Goal: Information Seeking & Learning: Check status

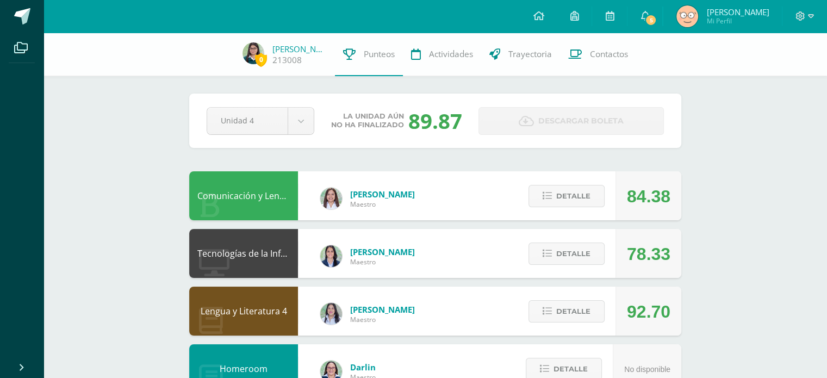
scroll to position [41, 0]
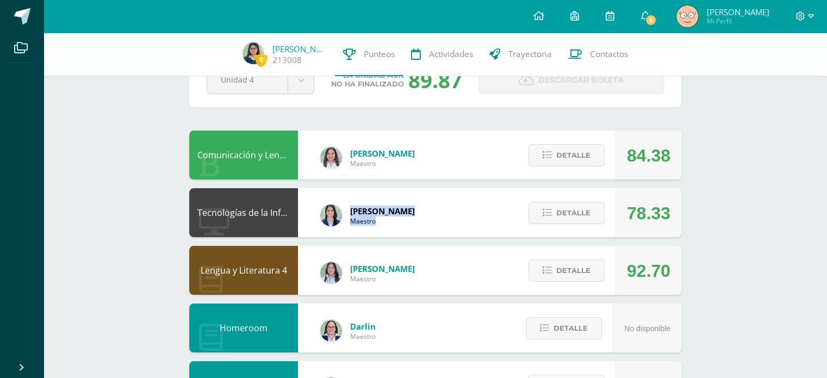
drag, startPoint x: 400, startPoint y: 221, endPoint x: 338, endPoint y: 206, distance: 64.3
click at [338, 206] on div "[PERSON_NAME]" at bounding box center [367, 212] width 138 height 43
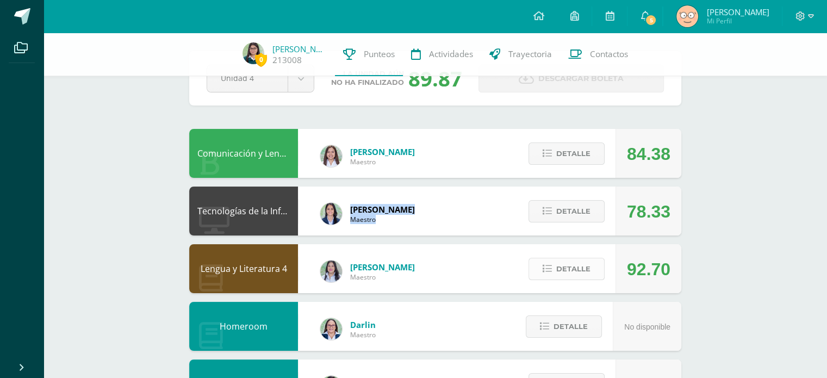
click at [580, 262] on span "Detalle" at bounding box center [573, 269] width 34 height 20
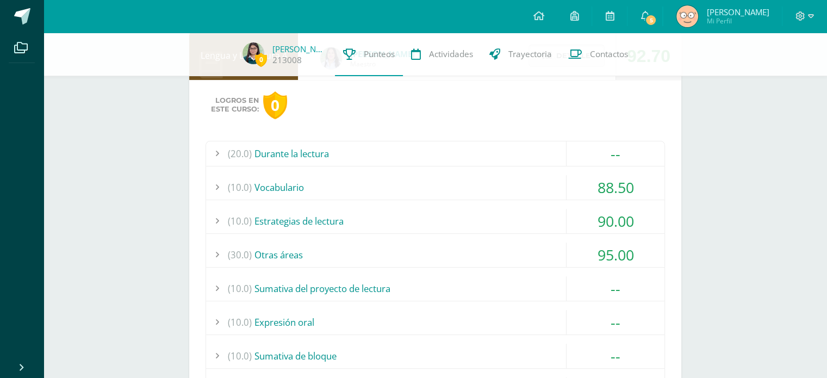
scroll to position [258, 0]
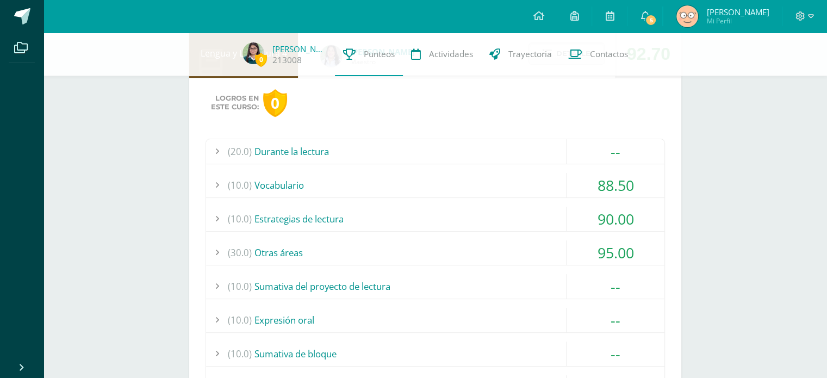
click at [516, 173] on div "(10.0) Vocabulario" at bounding box center [435, 185] width 458 height 24
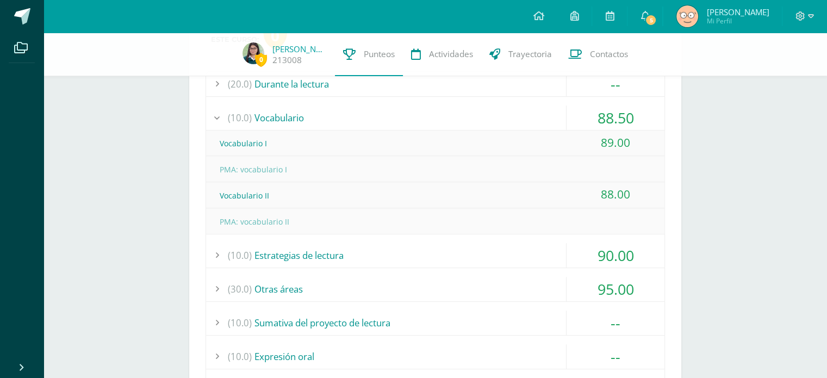
scroll to position [387, 0]
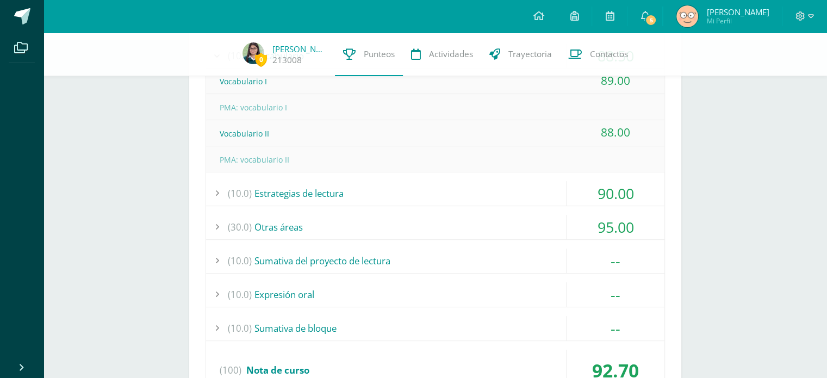
click at [478, 189] on div "(10.0) Estrategias de lectura" at bounding box center [435, 193] width 458 height 24
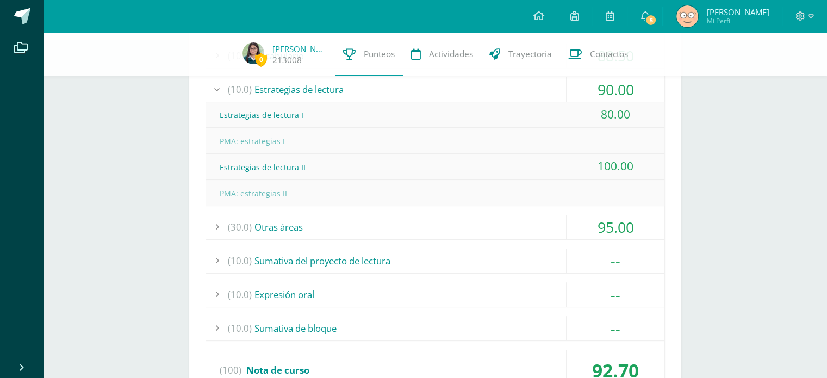
scroll to position [394, 0]
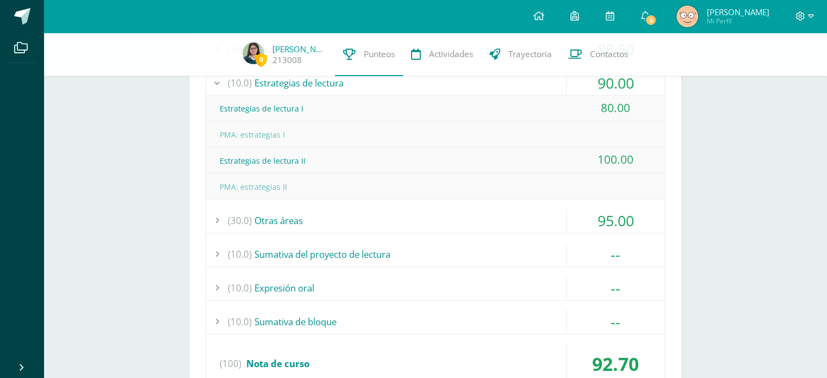
click at [480, 220] on div "(30.0) Otras áreas" at bounding box center [435, 220] width 458 height 24
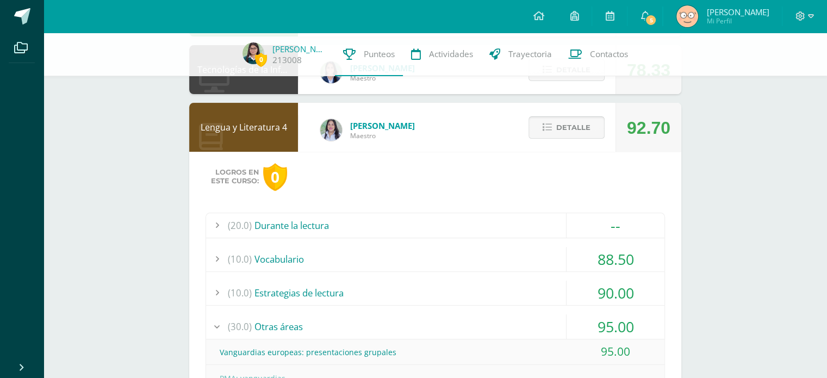
click at [580, 133] on span "Detalle" at bounding box center [573, 127] width 34 height 20
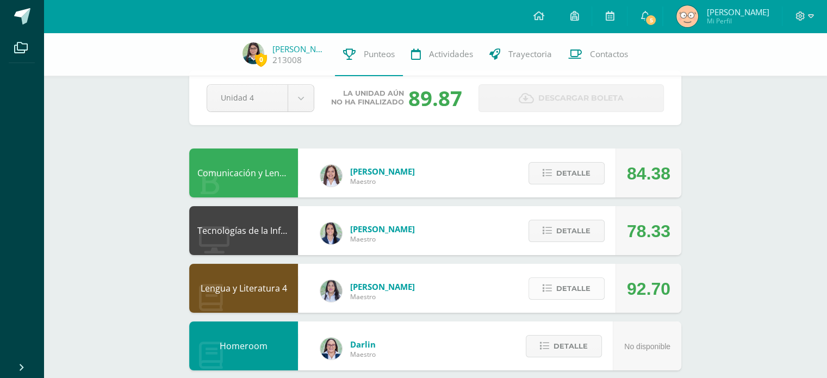
scroll to position [0, 0]
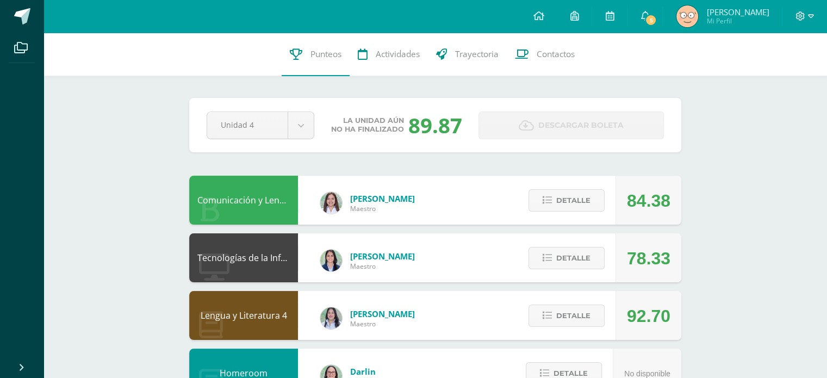
drag, startPoint x: 457, startPoint y: 130, endPoint x: 404, endPoint y: 145, distance: 54.1
click at [404, 145] on div "Pendiente Unidad 4 Unidad 1 Unidad 2 Unidad 3 Unidad 4 La unidad aún no ha fina…" at bounding box center [435, 125] width 492 height 54
click at [539, 248] on button "Detalle" at bounding box center [566, 258] width 76 height 22
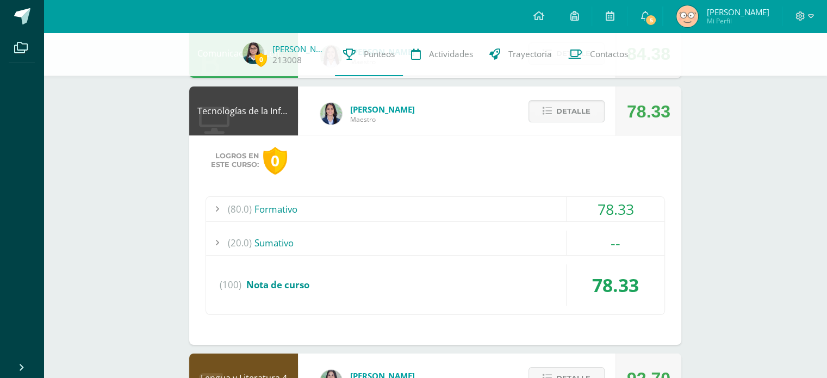
scroll to position [147, 0]
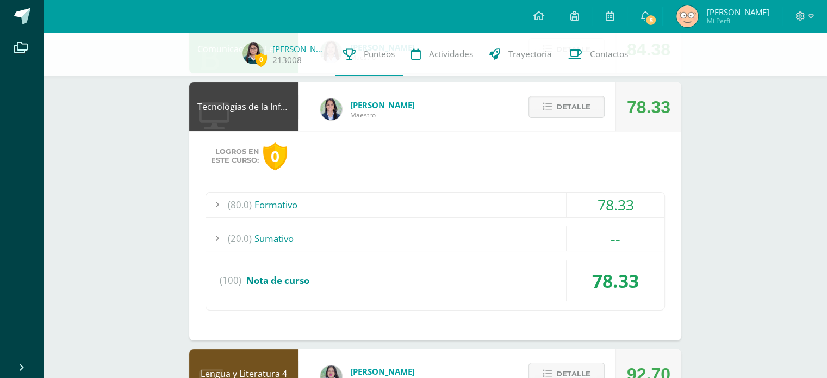
click at [438, 246] on div "(20.0) [GEOGRAPHIC_DATA]" at bounding box center [435, 238] width 458 height 24
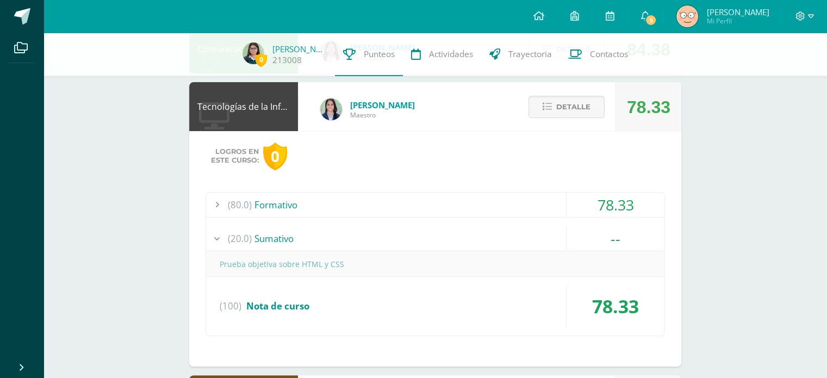
click at [304, 241] on div "(20.0) [GEOGRAPHIC_DATA]" at bounding box center [435, 238] width 458 height 24
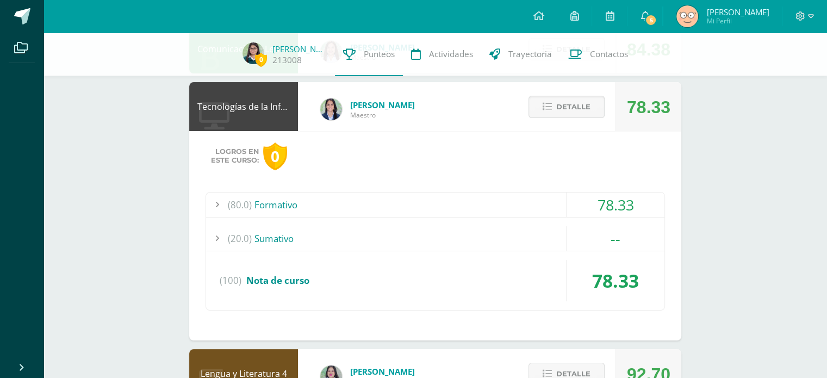
click at [545, 118] on div "Detalle" at bounding box center [563, 106] width 103 height 49
click at [545, 111] on icon at bounding box center [546, 106] width 9 height 9
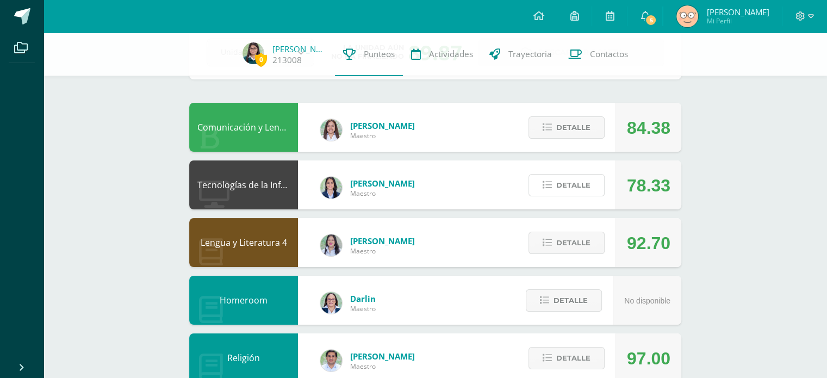
scroll to position [66, 0]
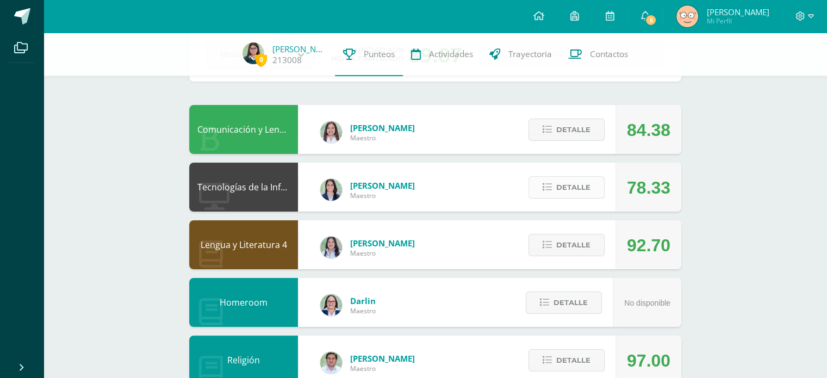
click at [573, 180] on span "Detalle" at bounding box center [573, 187] width 34 height 20
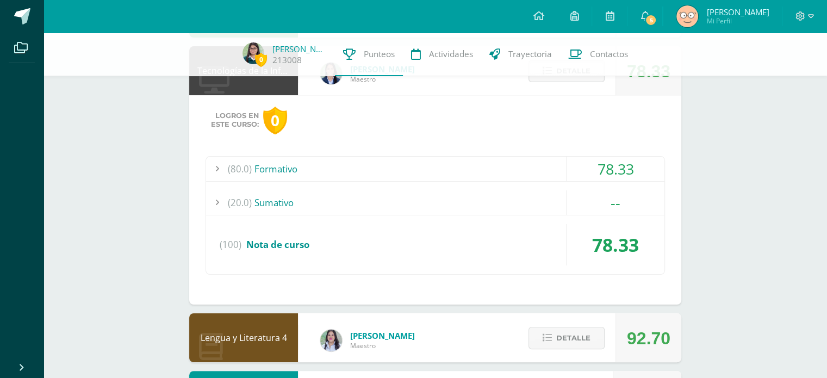
scroll to position [189, 0]
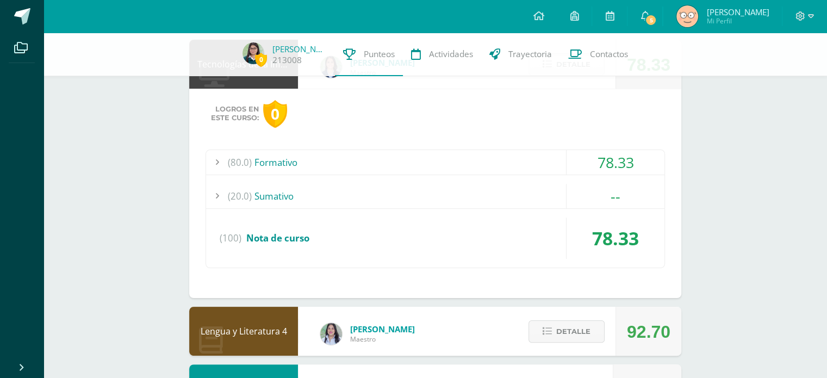
click at [487, 184] on div "(20.0) [GEOGRAPHIC_DATA]" at bounding box center [435, 196] width 458 height 24
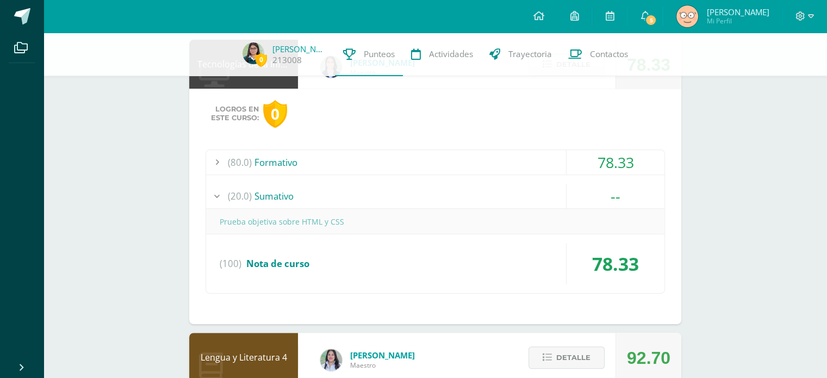
click at [495, 184] on div "(20.0) [GEOGRAPHIC_DATA]" at bounding box center [435, 196] width 458 height 24
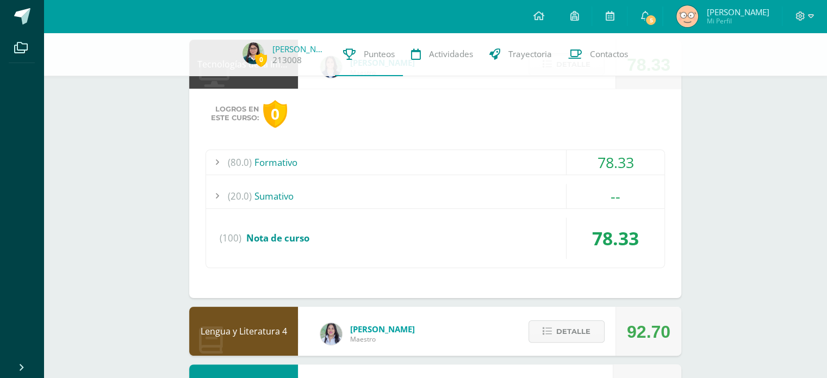
click at [491, 158] on div "(80.0) Formativo" at bounding box center [435, 162] width 458 height 24
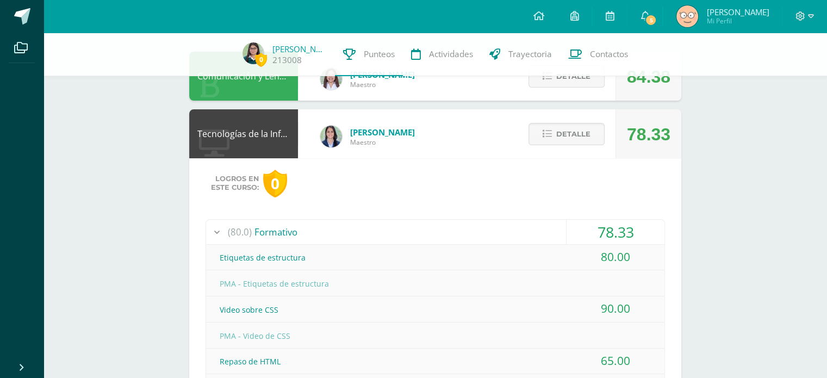
scroll to position [117, 0]
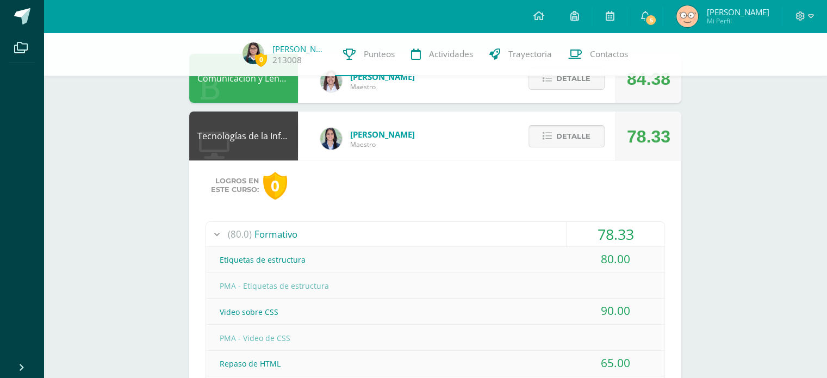
click at [549, 143] on button "Detalle" at bounding box center [566, 136] width 76 height 22
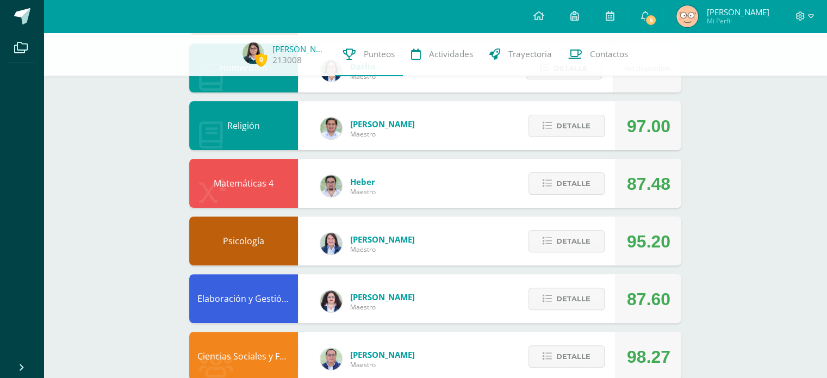
scroll to position [304, 0]
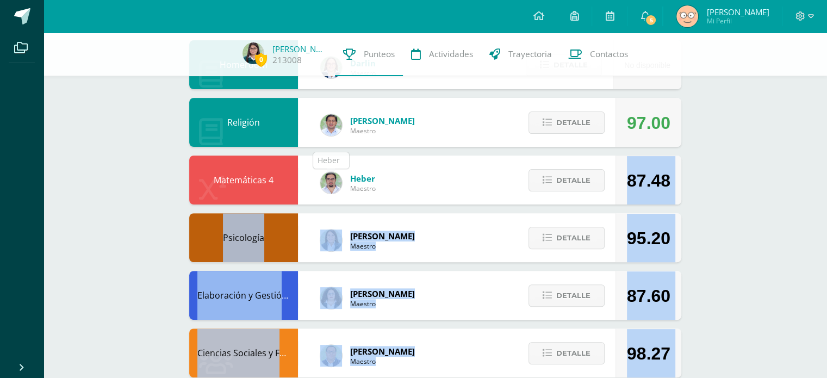
click at [328, 169] on body "Archivos Cerrar panel Configuración Cerrar sesión [PERSON_NAME] Mi Perfil 5 5 A…" at bounding box center [413, 176] width 827 height 961
click at [817, 268] on div "0 [PERSON_NAME] de 213008 Punteos Actividades Trayectoria Contactos Pendiente U…" at bounding box center [434, 150] width 783 height 843
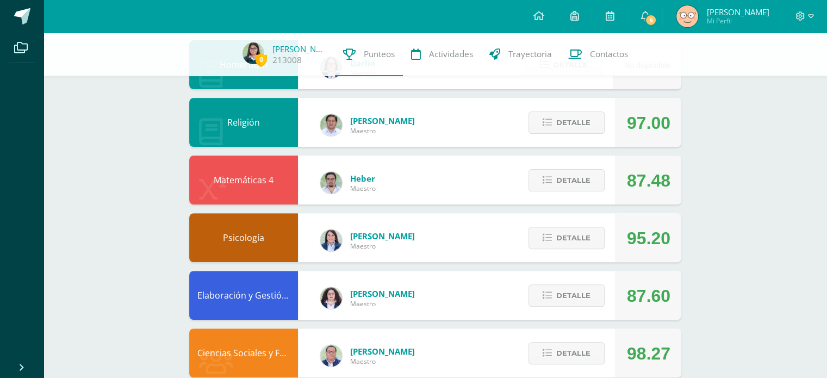
scroll to position [328, 0]
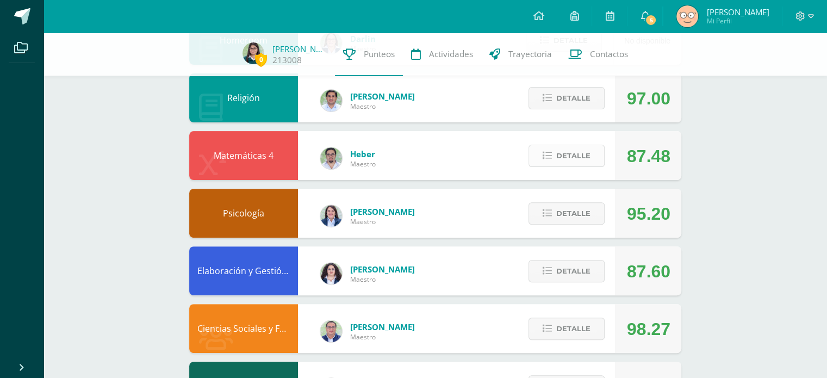
click at [588, 157] on span "Detalle" at bounding box center [573, 156] width 34 height 20
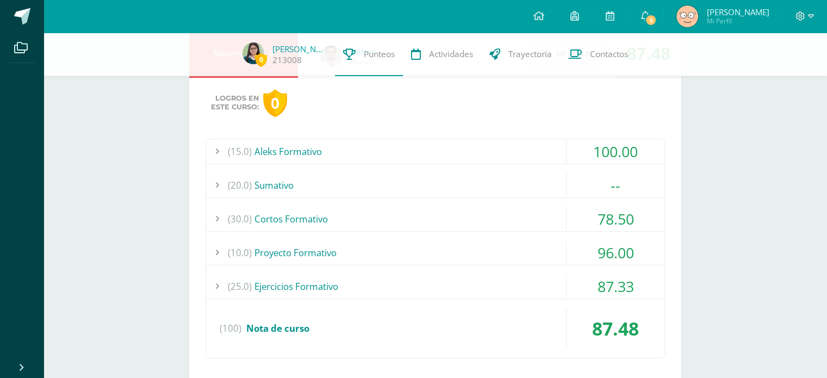
scroll to position [450, 0]
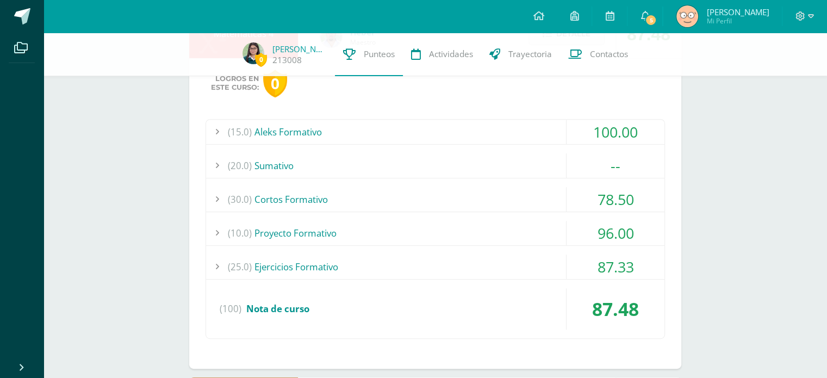
click at [513, 164] on div "(20.0) [GEOGRAPHIC_DATA]" at bounding box center [435, 165] width 458 height 24
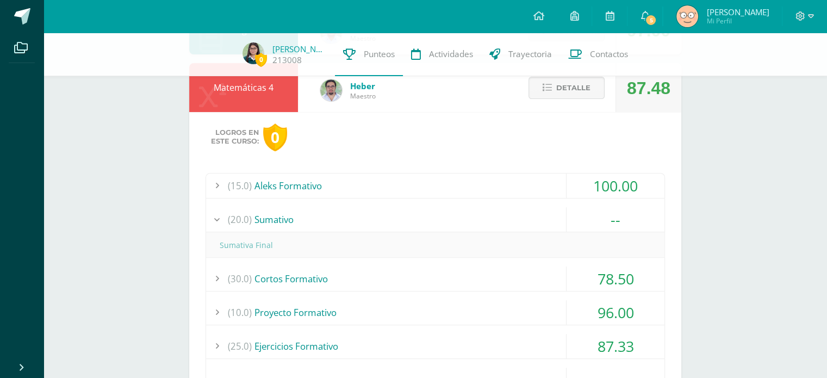
scroll to position [387, 0]
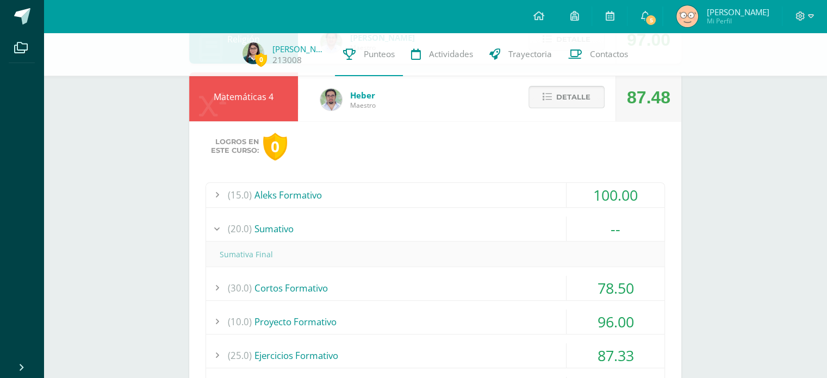
click at [563, 97] on span "Detalle" at bounding box center [573, 97] width 34 height 20
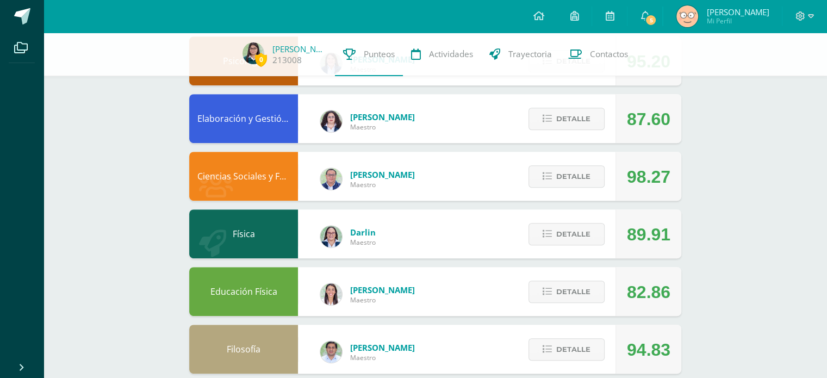
scroll to position [481, 0]
click at [577, 231] on span "Detalle" at bounding box center [573, 233] width 34 height 20
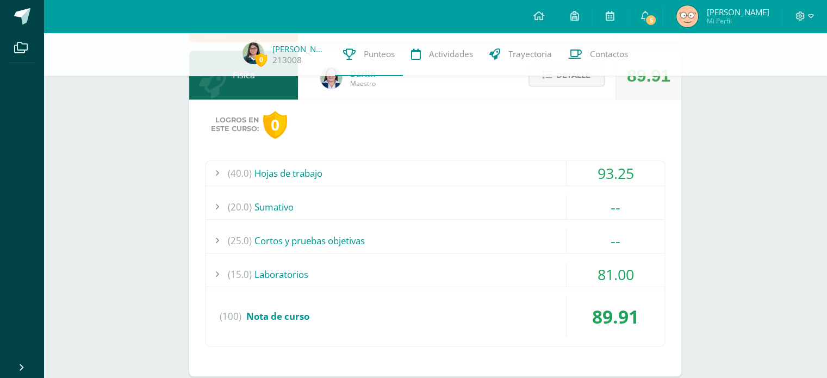
scroll to position [640, 0]
click at [414, 240] on div "(25.0) Cortos y pruebas objetivas" at bounding box center [435, 240] width 458 height 24
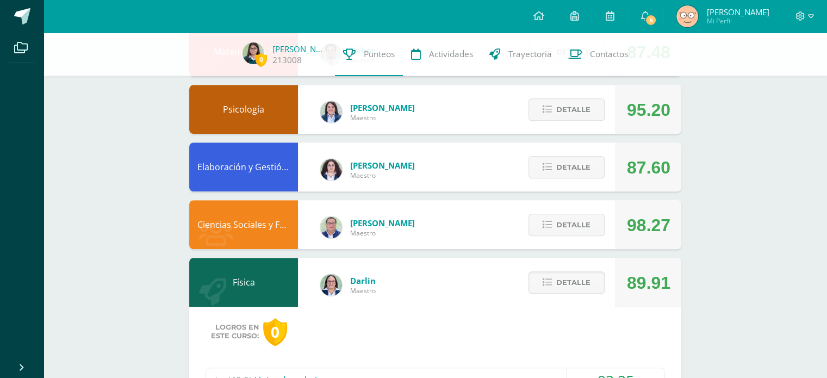
scroll to position [431, 0]
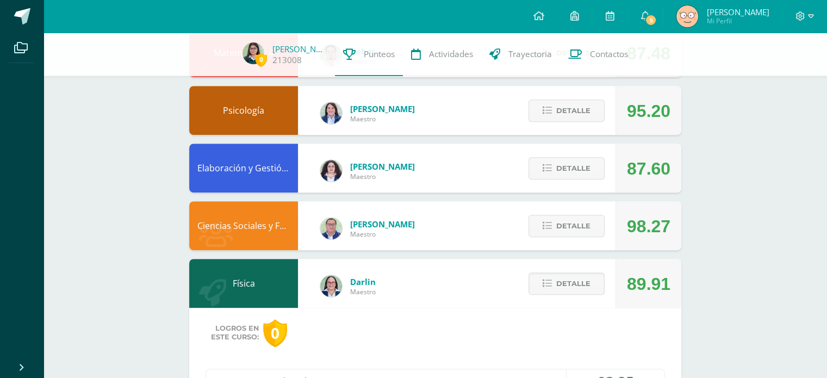
click at [567, 157] on div "Detalle" at bounding box center [563, 167] width 103 height 49
click at [571, 170] on span "Detalle" at bounding box center [573, 168] width 34 height 20
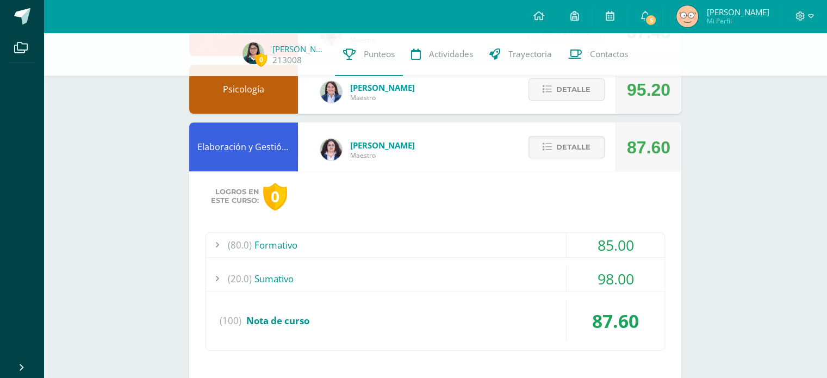
scroll to position [452, 0]
click at [492, 235] on div "(80.0) Formativo" at bounding box center [435, 245] width 458 height 24
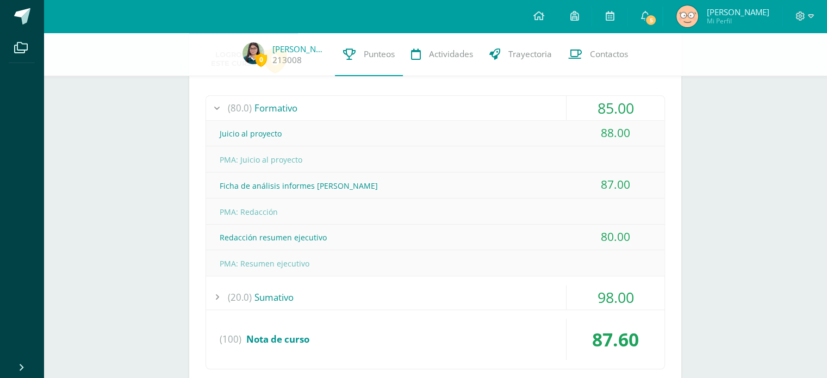
scroll to position [589, 0]
drag, startPoint x: 635, startPoint y: 238, endPoint x: 603, endPoint y: 129, distance: 112.7
click at [603, 129] on div "Juicio al proyecto 88.00 PMA: Juicio al proyecto" at bounding box center [435, 198] width 458 height 155
click at [676, 228] on div "Logros en este curso: 0 (80.0) Formativo 85.00 Juicio al proyecto (100)" at bounding box center [435, 216] width 492 height 365
drag, startPoint x: 625, startPoint y: 238, endPoint x: 440, endPoint y: 219, distance: 186.3
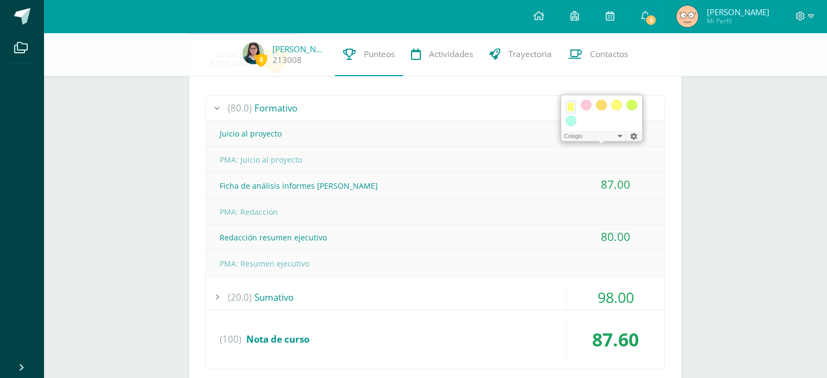
click at [440, 219] on div "Juicio al proyecto 88.00 PMA: Juicio al proyecto" at bounding box center [435, 198] width 458 height 155
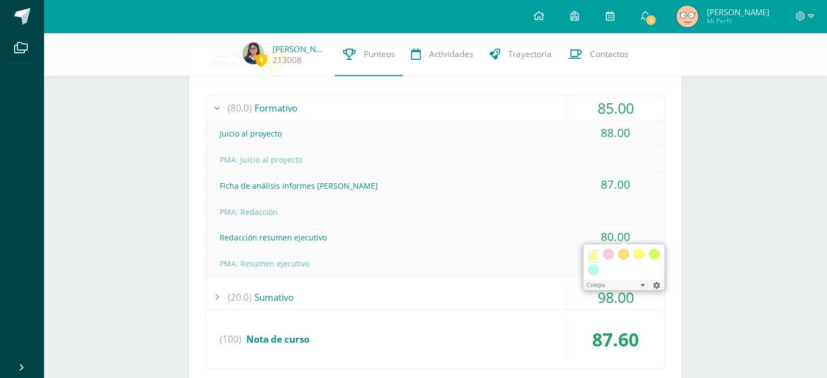
click at [622, 158] on div "PMA: Juicio al proyecto" at bounding box center [435, 159] width 458 height 24
drag, startPoint x: 624, startPoint y: 178, endPoint x: 464, endPoint y: 177, distance: 159.8
drag, startPoint x: 464, startPoint y: 177, endPoint x: 365, endPoint y: 158, distance: 101.3
click at [365, 158] on div "PMA: Juicio al proyecto" at bounding box center [435, 159] width 458 height 24
drag, startPoint x: 220, startPoint y: 132, endPoint x: 668, endPoint y: 122, distance: 448.0
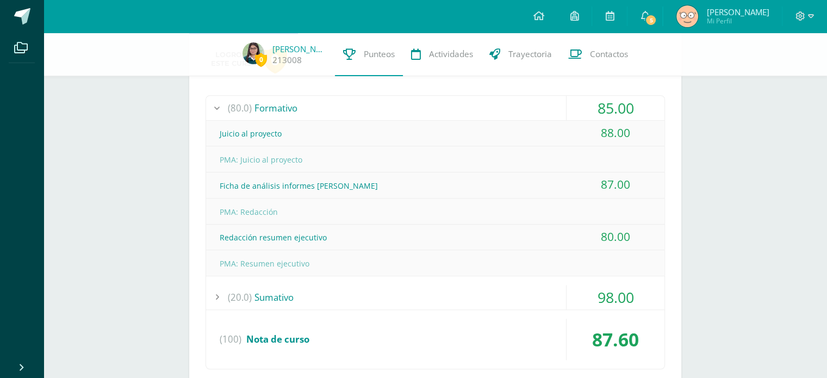
click at [668, 122] on div "Logros en este curso: 0 (80.0) Formativo 85.00 Juicio al proyecto (100)" at bounding box center [435, 216] width 492 height 365
click at [771, 171] on div "0 [PERSON_NAME] de 213008 Punteos Actividades Trayectoria Contactos Pendiente U…" at bounding box center [434, 185] width 783 height 1484
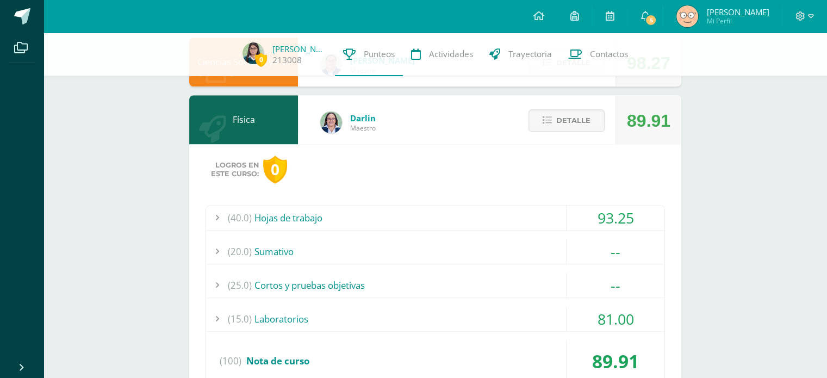
scroll to position [1137, 0]
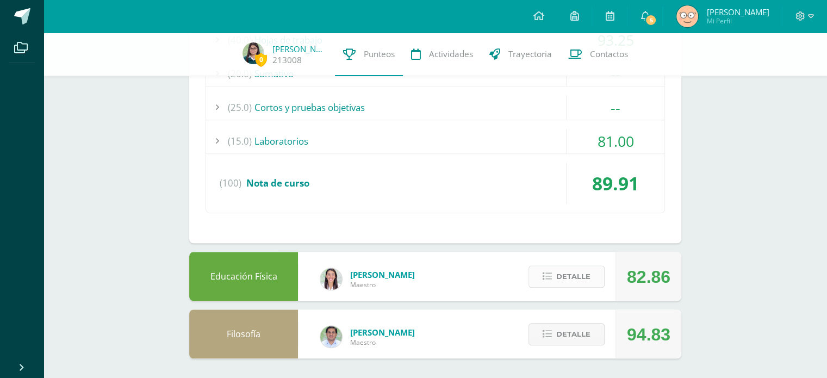
click at [570, 275] on span "Detalle" at bounding box center [573, 276] width 34 height 20
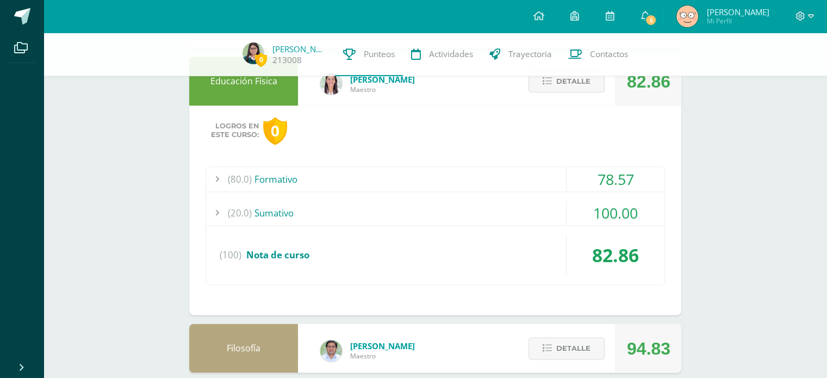
scroll to position [1337, 0]
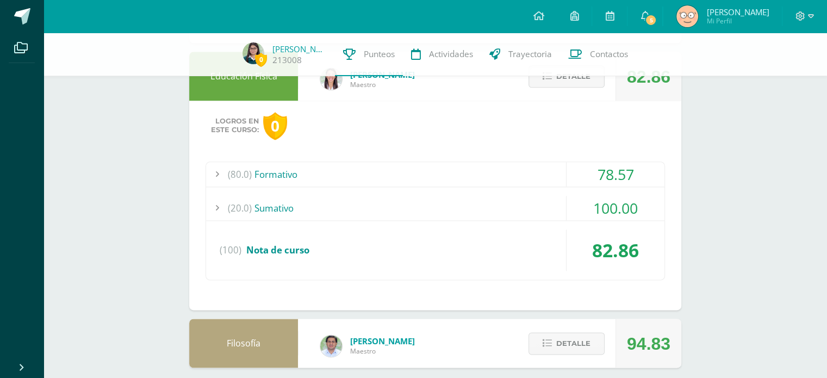
click at [234, 149] on div "Logros en este curso: 0 (80.0) Formativo 78.57 Nota formativa 1, Realización de…" at bounding box center [435, 205] width 492 height 209
click at [229, 180] on span "(80.0)" at bounding box center [240, 174] width 24 height 24
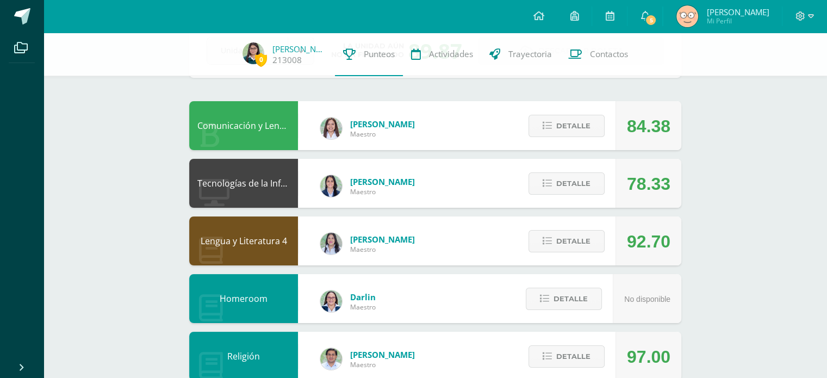
scroll to position [70, 0]
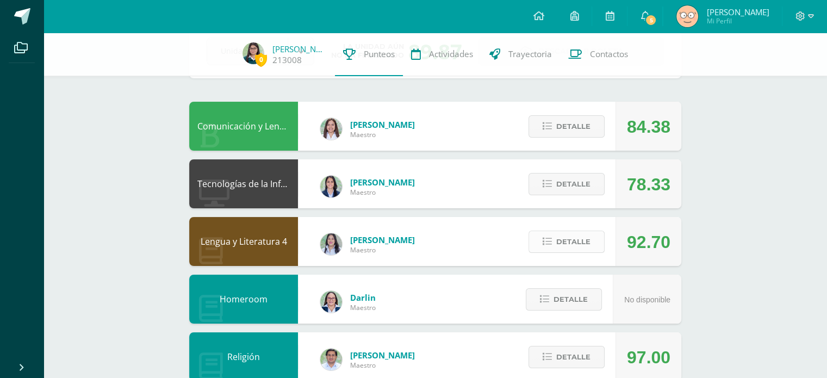
click at [597, 246] on button "Detalle" at bounding box center [566, 241] width 76 height 22
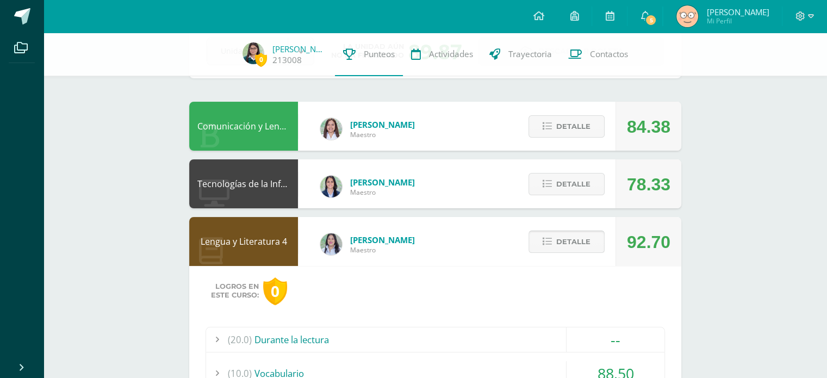
scroll to position [174, 0]
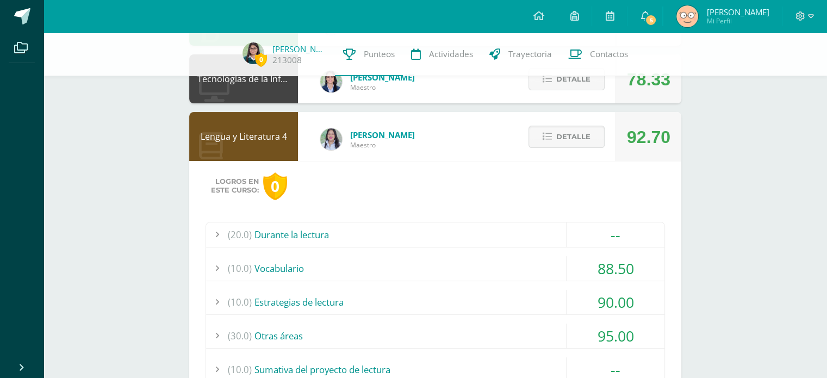
click at [543, 246] on div "(20.0) Durante la lectura --" at bounding box center [435, 234] width 458 height 25
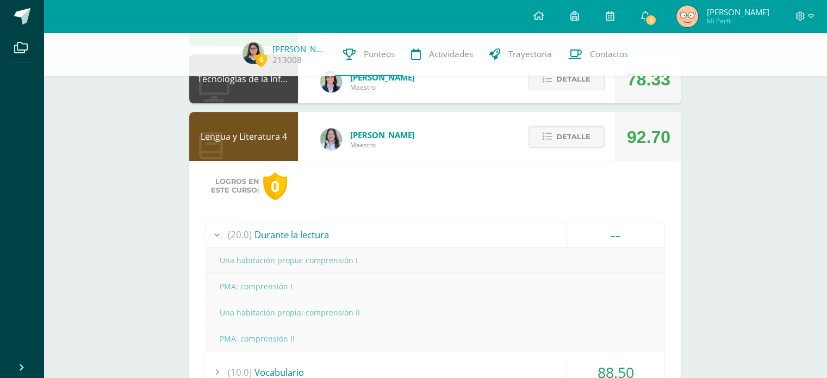
click at [543, 247] on div "Una habitación propia: comprensión I" at bounding box center [435, 260] width 458 height 26
click at [545, 238] on div "(20.0) Durante la lectura" at bounding box center [435, 234] width 458 height 24
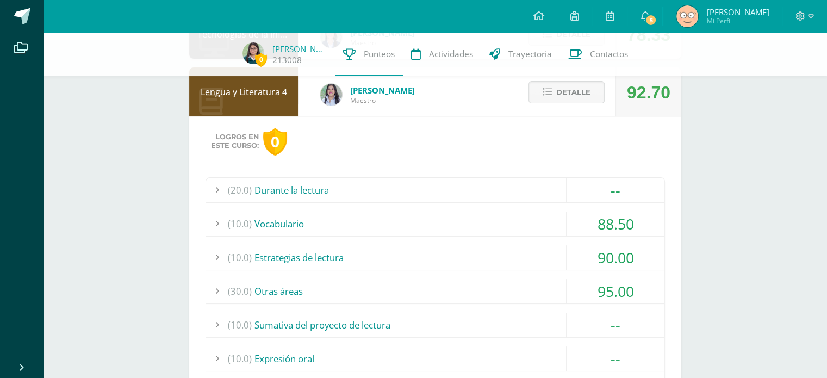
scroll to position [220, 0]
click at [545, 217] on div "(10.0) Vocabulario" at bounding box center [435, 222] width 458 height 24
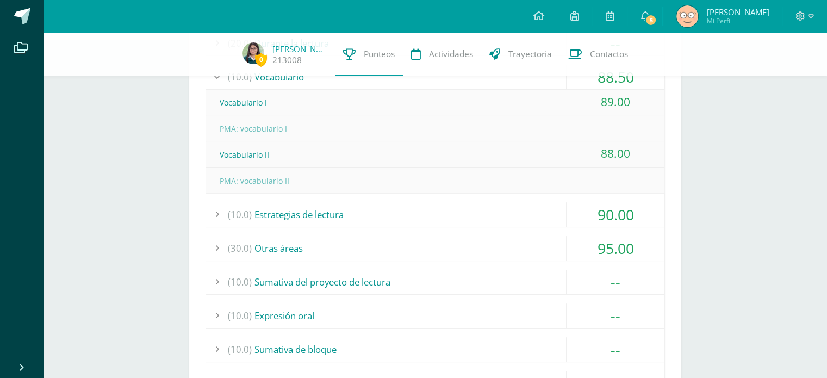
scroll to position [372, 0]
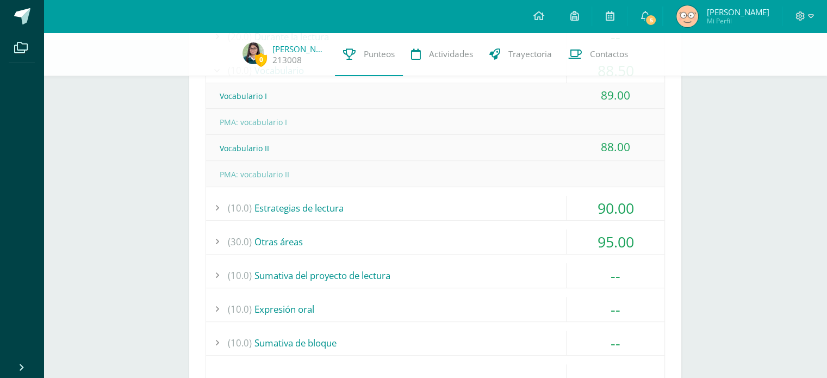
click at [529, 208] on div "(10.0) Estrategias de lectura" at bounding box center [435, 208] width 458 height 24
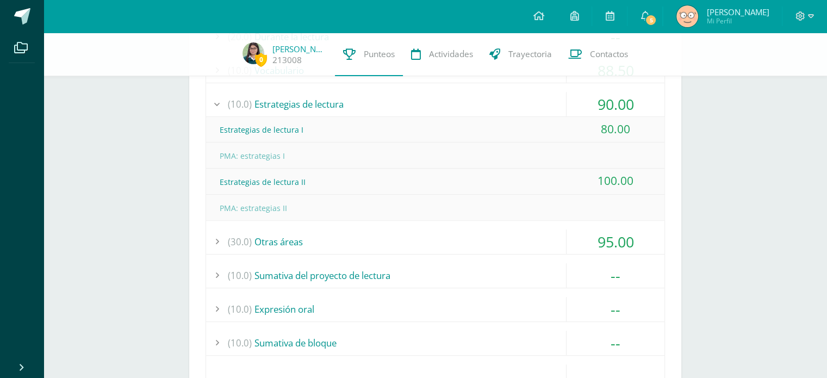
scroll to position [397, 0]
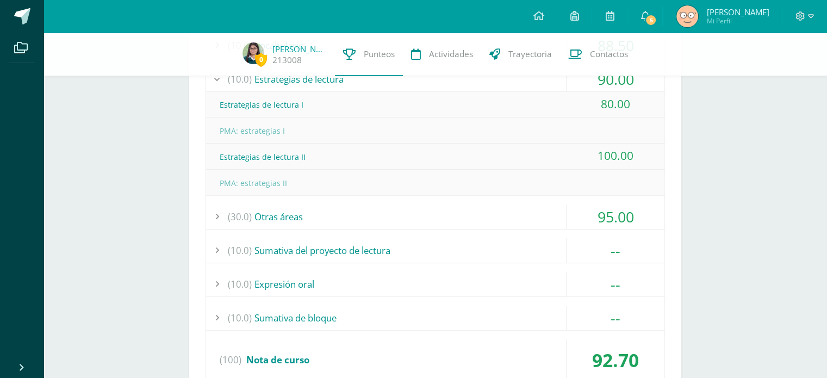
drag, startPoint x: 529, startPoint y: 208, endPoint x: 498, endPoint y: 204, distance: 31.2
click at [498, 204] on div "(30.0) Otras áreas" at bounding box center [435, 216] width 458 height 24
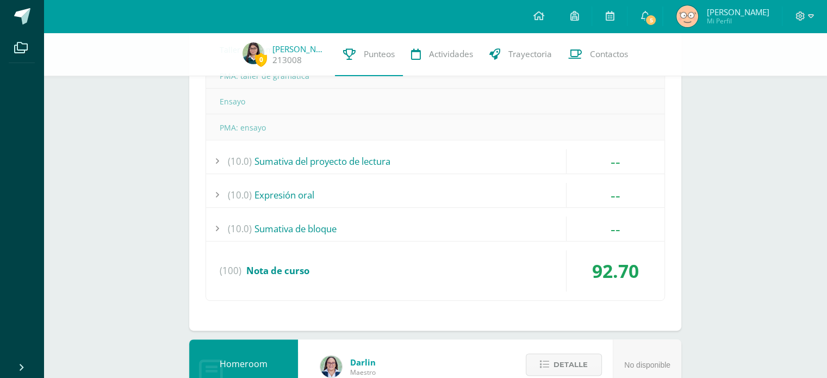
scroll to position [539, 0]
click at [473, 179] on div "(20.0) Durante la lectura -- Una habitación propia: comprensión I" at bounding box center [434, 79] width 459 height 443
click at [485, 189] on div "(10.0) Expresión oral" at bounding box center [435, 194] width 458 height 24
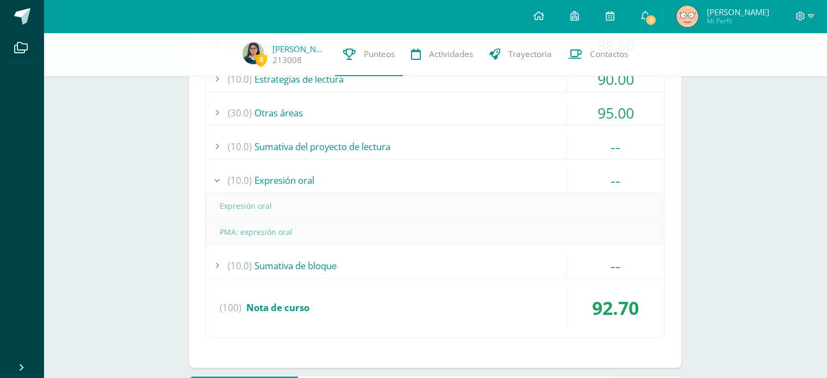
scroll to position [395, 0]
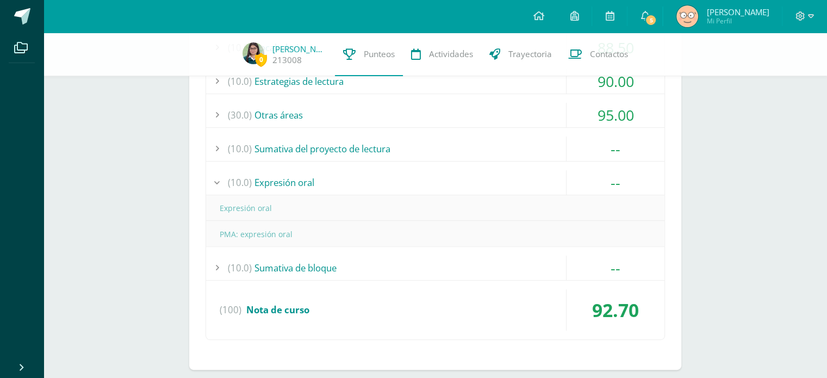
click at [465, 176] on div "(10.0) Expresión oral" at bounding box center [435, 182] width 458 height 24
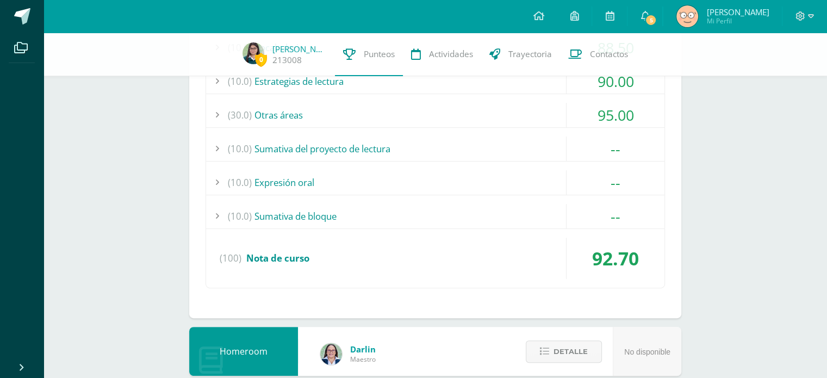
click at [473, 148] on div "(10.0) Sumativa del proyecto de lectura" at bounding box center [435, 148] width 458 height 24
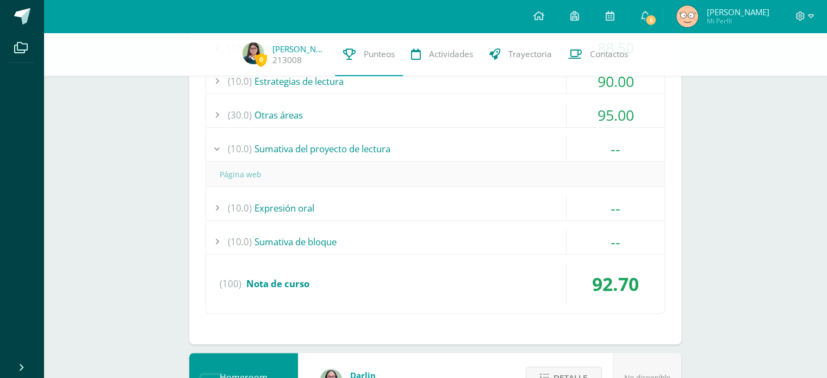
click at [473, 148] on div "(10.0) Sumativa del proyecto de lectura" at bounding box center [435, 148] width 458 height 24
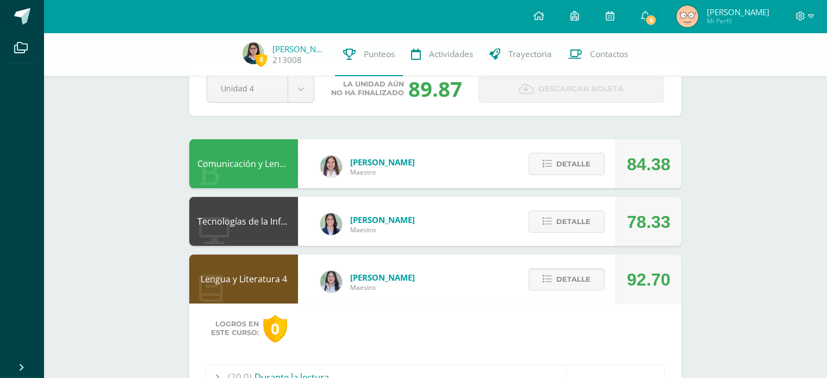
scroll to position [33, 0]
click at [566, 283] on span "Detalle" at bounding box center [573, 279] width 34 height 20
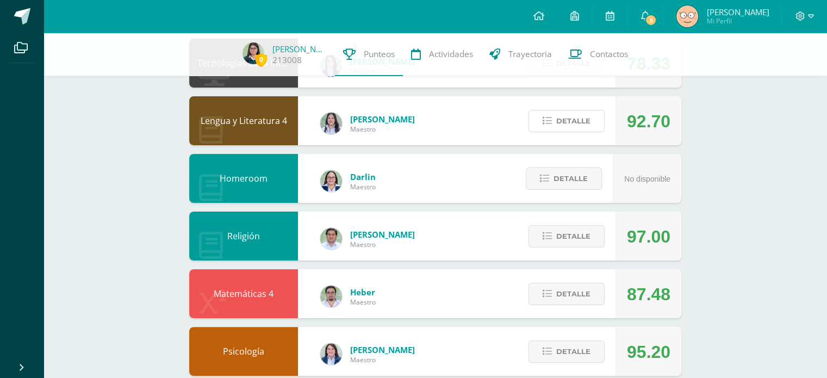
scroll to position [196, 0]
